Goal: Information Seeking & Learning: Understand process/instructions

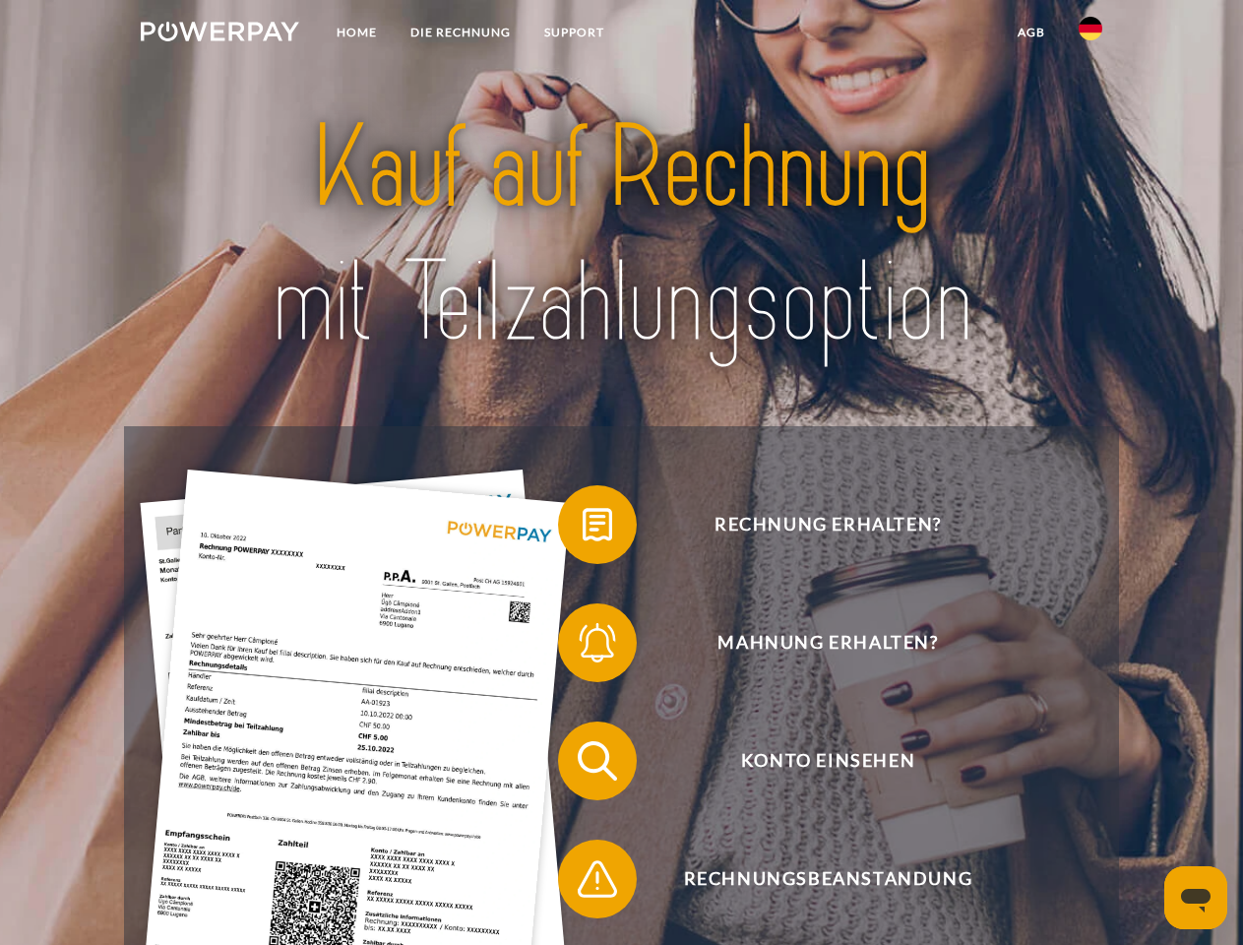
click at [220, 34] on img at bounding box center [220, 32] width 158 height 20
click at [1091, 34] on img at bounding box center [1091, 29] width 24 height 24
click at [1031, 32] on link "agb" at bounding box center [1031, 32] width 61 height 35
click at [583, 529] on span at bounding box center [568, 524] width 98 height 98
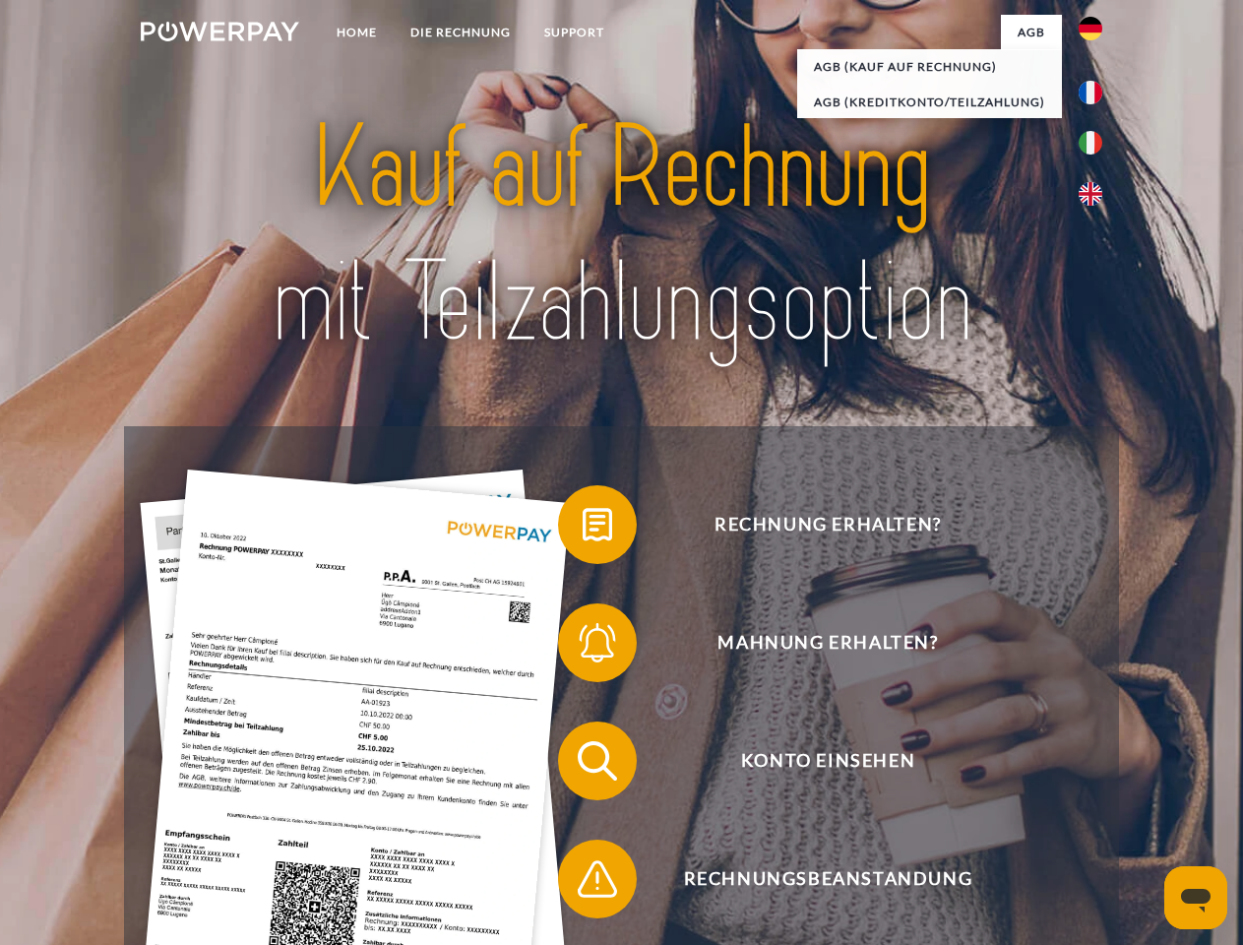
click at [583, 647] on span at bounding box center [568, 643] width 98 height 98
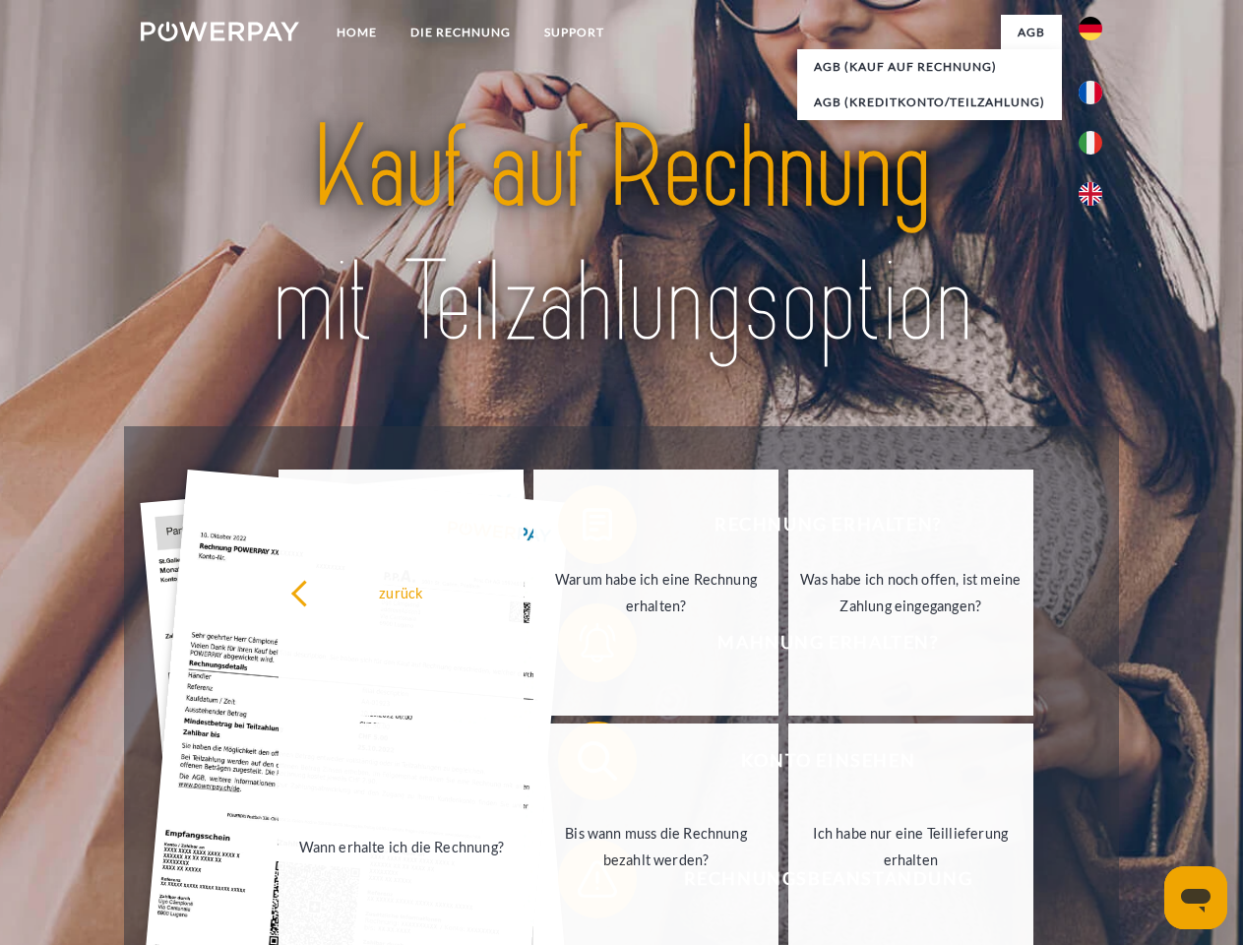
click at [583, 765] on link "Bis wann muss die Rechnung bezahlt werden?" at bounding box center [656, 847] width 245 height 246
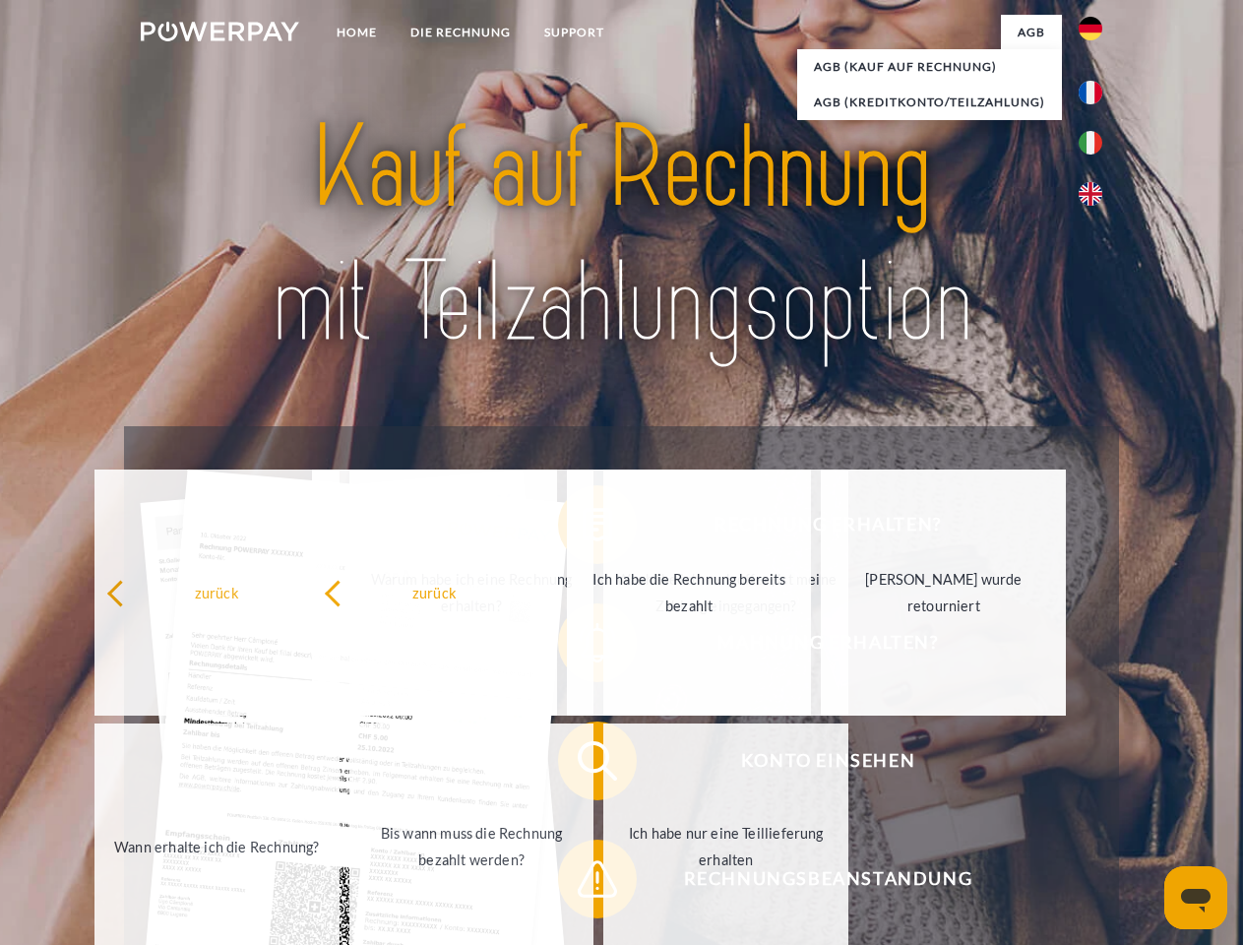
click at [583, 883] on span at bounding box center [568, 879] width 98 height 98
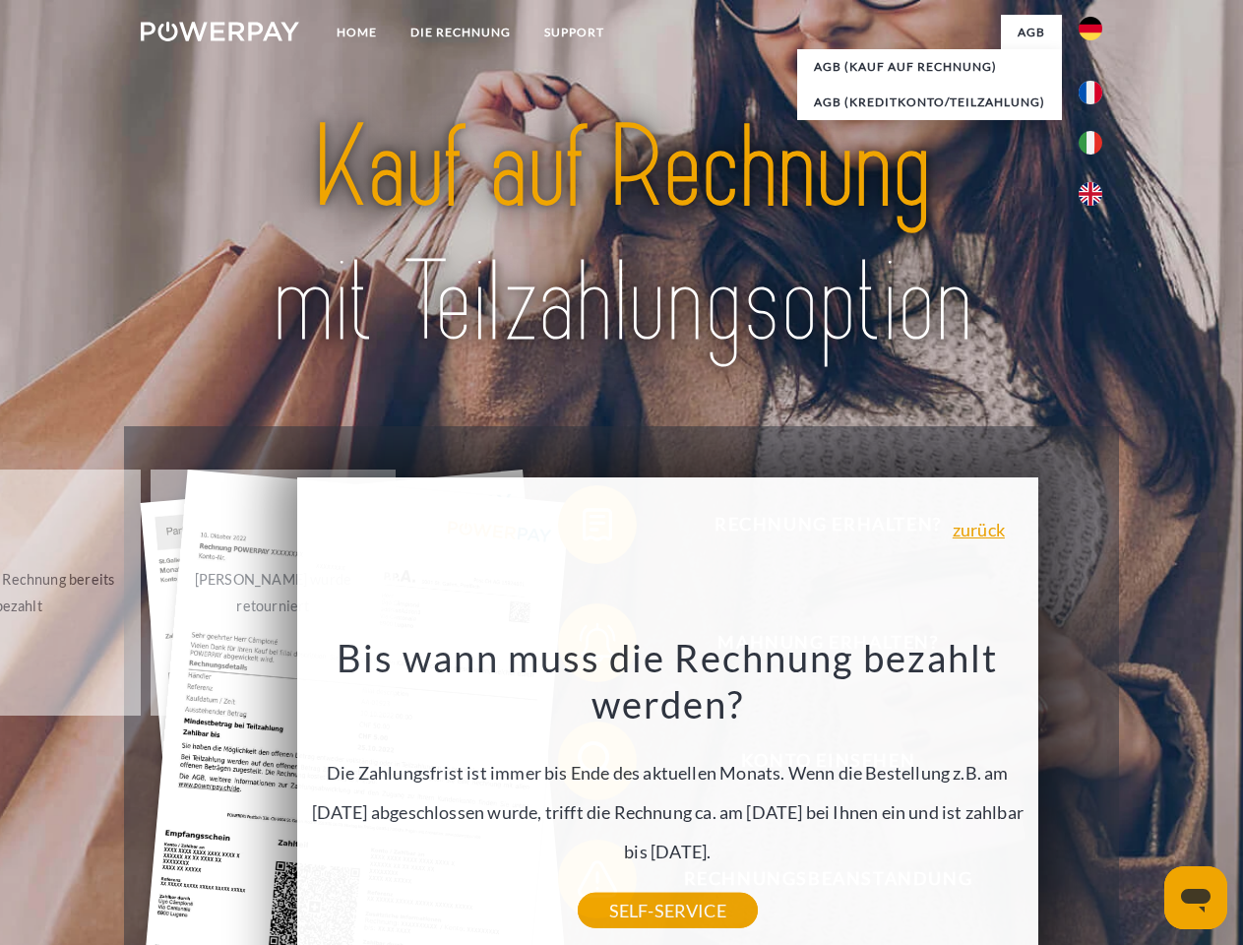
click at [1196, 898] on icon "Messaging-Fenster öffnen" at bounding box center [1196, 901] width 30 height 24
